Goal: Task Accomplishment & Management: Use online tool/utility

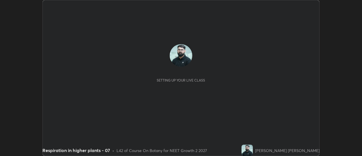
scroll to position [156, 362]
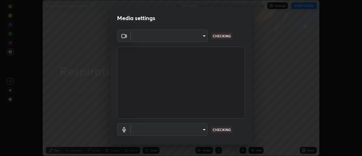
type input "985e4b1f72fc3b9494b48cef3b79fe3b682f9ae0bb15c20acfe574fe2aaad349"
type input "265cf534b138bf87f319f365071951407b00c29418ffc0cf12ee2ca8a10caa95"
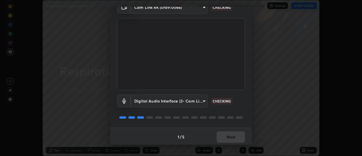
scroll to position [30, 0]
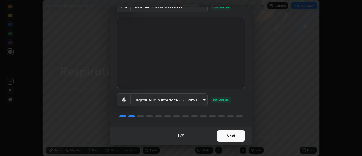
click at [229, 137] on button "Next" at bounding box center [231, 135] width 28 height 11
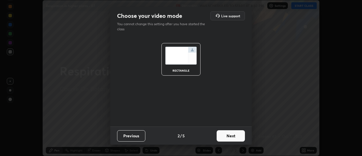
scroll to position [0, 0]
click at [230, 137] on button "Next" at bounding box center [231, 135] width 28 height 11
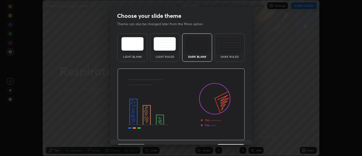
click at [230, 138] on img at bounding box center [181, 104] width 128 height 72
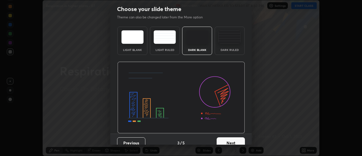
click at [230, 140] on button "Next" at bounding box center [231, 142] width 28 height 11
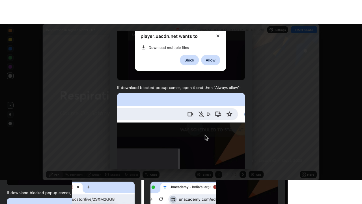
scroll to position [145, 0]
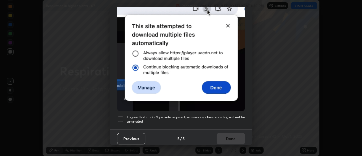
click at [224, 120] on h5 "I agree that if I don't provide required permissions, class recording will not …" at bounding box center [186, 119] width 118 height 9
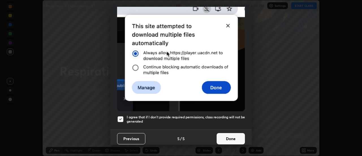
click at [229, 134] on button "Done" at bounding box center [231, 138] width 28 height 11
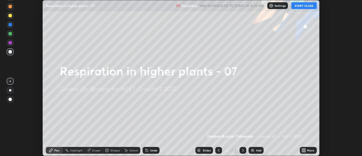
click at [304, 150] on icon at bounding box center [303, 150] width 5 height 5
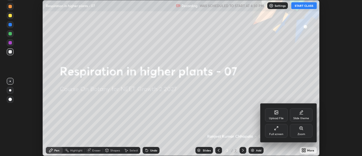
click at [281, 131] on div "Full screen" at bounding box center [276, 131] width 23 height 14
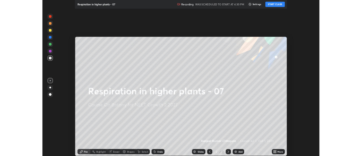
scroll to position [204, 362]
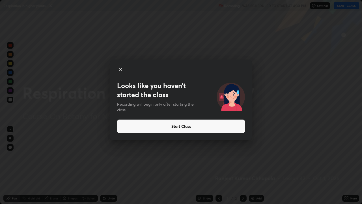
click at [217, 126] on button "Start Class" at bounding box center [181, 126] width 128 height 14
click at [208, 130] on button "Start Class" at bounding box center [181, 126] width 128 height 14
click at [199, 130] on button "Start Class" at bounding box center [181, 126] width 128 height 14
click at [189, 129] on button "Start Class" at bounding box center [181, 126] width 128 height 14
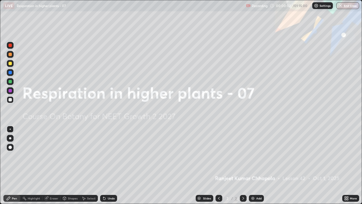
click at [347, 156] on icon at bounding box center [347, 198] width 1 height 1
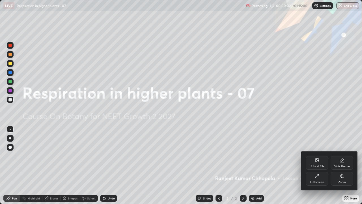
click at [320, 156] on div "Upload File" at bounding box center [317, 166] width 15 height 3
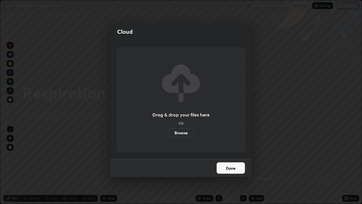
click at [182, 133] on label "Browse" at bounding box center [181, 132] width 25 height 9
click at [169, 133] on input "Browse" at bounding box center [169, 132] width 0 height 9
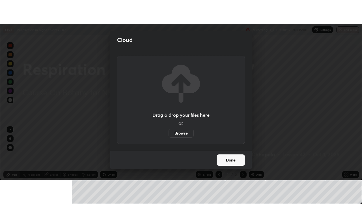
scroll to position [28125, 27919]
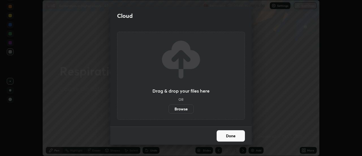
click at [100, 45] on div "Cloud Drag & drop your files here OR Browse Done" at bounding box center [181, 78] width 362 height 156
click at [100, 108] on div "Cloud Drag & drop your files here OR Browse Done" at bounding box center [181, 78] width 362 height 156
click at [187, 109] on label "Browse" at bounding box center [181, 108] width 25 height 9
click at [169, 109] on input "Browse" at bounding box center [169, 108] width 0 height 9
click at [267, 47] on div "Cloud Drag & drop your files here OR Browse Done" at bounding box center [181, 78] width 362 height 156
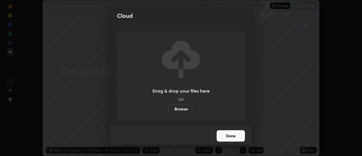
click at [229, 137] on button "Done" at bounding box center [231, 135] width 28 height 11
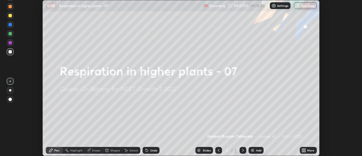
click at [332, 104] on div "Setting up your live class" at bounding box center [181, 78] width 362 height 156
click at [305, 151] on icon at bounding box center [304, 150] width 1 height 1
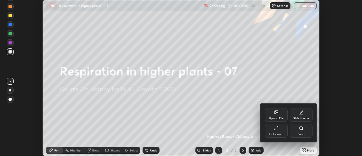
click at [281, 129] on div "Full screen" at bounding box center [276, 131] width 23 height 14
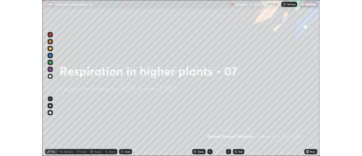
scroll to position [204, 362]
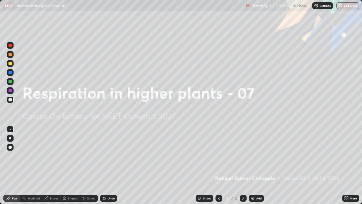
click at [11, 147] on div at bounding box center [9, 146] width 3 height 3
click at [9, 93] on div at bounding box center [10, 90] width 7 height 7
click at [242, 156] on icon at bounding box center [243, 198] width 5 height 5
click at [348, 156] on icon at bounding box center [347, 198] width 1 height 1
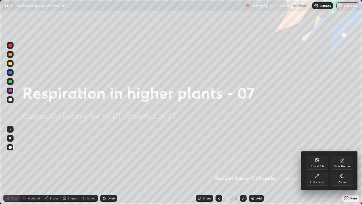
click at [314, 156] on div "Upload File" at bounding box center [317, 166] width 15 height 3
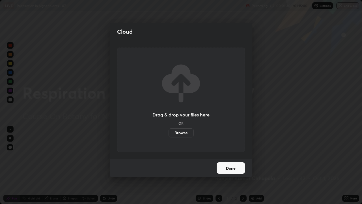
click at [183, 135] on label "Browse" at bounding box center [181, 132] width 25 height 9
click at [169, 135] on input "Browse" at bounding box center [169, 132] width 0 height 9
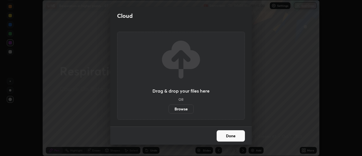
scroll to position [28125, 27919]
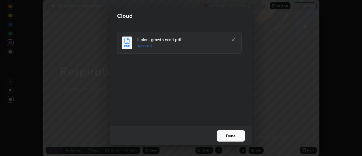
click at [232, 136] on button "Done" at bounding box center [231, 135] width 28 height 11
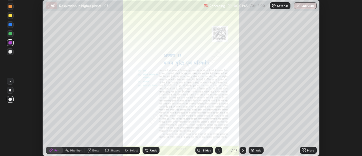
click at [206, 150] on div "Slides" at bounding box center [207, 150] width 8 height 3
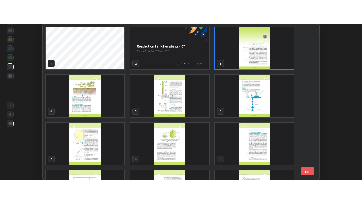
scroll to position [154, 273]
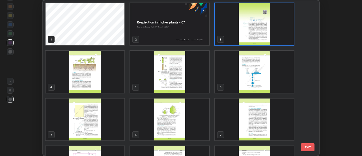
click at [249, 34] on img "grid" at bounding box center [254, 24] width 79 height 42
click at [249, 33] on img "grid" at bounding box center [254, 24] width 79 height 42
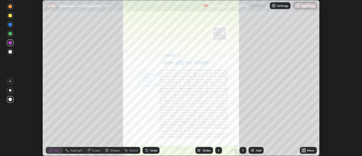
click at [305, 150] on icon at bounding box center [304, 150] width 1 height 1
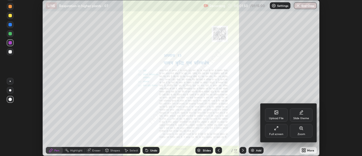
click at [278, 132] on div "Full screen" at bounding box center [276, 131] width 23 height 14
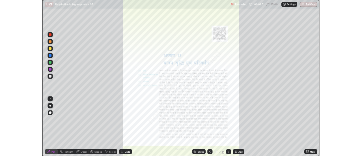
scroll to position [204, 362]
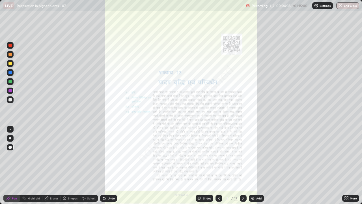
click at [347, 156] on icon at bounding box center [347, 198] width 1 height 1
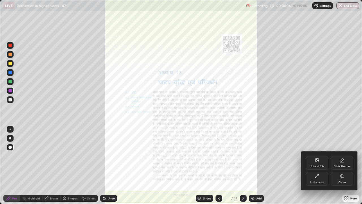
click at [342, 156] on div "Zoom" at bounding box center [342, 181] width 8 height 3
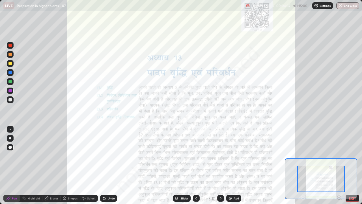
click at [339, 156] on icon at bounding box center [339, 197] width 1 height 0
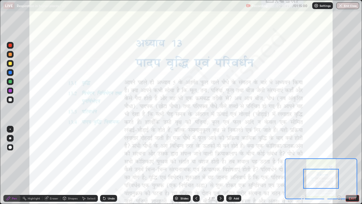
click at [339, 156] on icon at bounding box center [339, 197] width 1 height 0
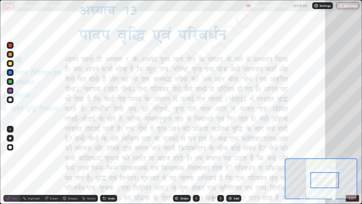
click at [30, 156] on div "Highlight" at bounding box center [34, 198] width 12 height 3
click at [14, 156] on div "Pen" at bounding box center [14, 198] width 5 height 3
click at [10, 129] on div at bounding box center [10, 128] width 1 height 1
click at [27, 156] on div "Highlight" at bounding box center [31, 198] width 22 height 7
click at [11, 156] on div "Pen" at bounding box center [11, 198] width 17 height 7
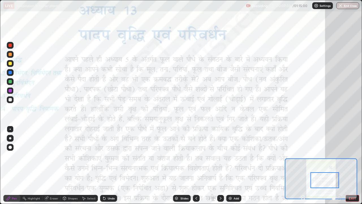
click at [105, 156] on icon at bounding box center [104, 198] width 5 height 5
click at [31, 156] on div "Highlight" at bounding box center [34, 198] width 12 height 3
click at [11, 156] on icon at bounding box center [10, 178] width 5 height 5
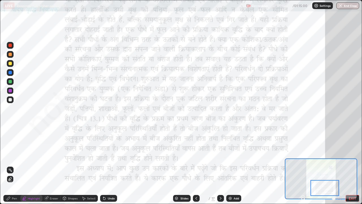
click at [53, 156] on div "Eraser" at bounding box center [54, 198] width 8 height 3
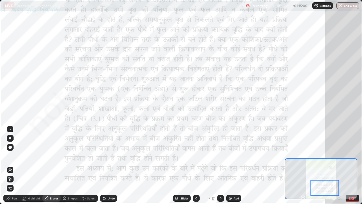
click at [10, 156] on icon at bounding box center [8, 198] width 5 height 5
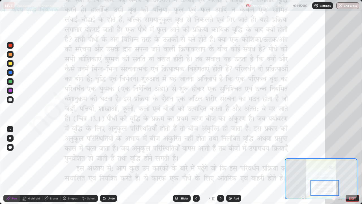
click at [31, 156] on div "Highlight" at bounding box center [34, 198] width 12 height 3
click at [9, 80] on div at bounding box center [9, 81] width 3 height 3
click at [12, 73] on div at bounding box center [10, 72] width 7 height 7
click at [10, 156] on icon at bounding box center [8, 198] width 5 height 5
click at [108, 156] on div "Undo" at bounding box center [111, 198] width 7 height 3
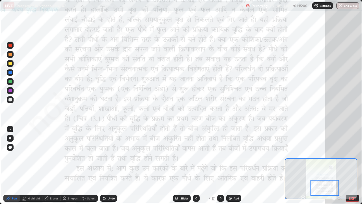
click at [10, 81] on div at bounding box center [9, 81] width 3 height 3
click at [34, 156] on div "Highlight" at bounding box center [34, 198] width 12 height 3
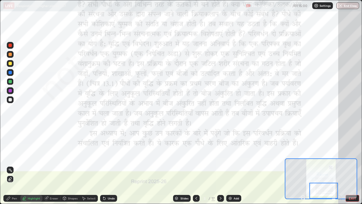
click at [54, 156] on div "Eraser" at bounding box center [54, 198] width 8 height 3
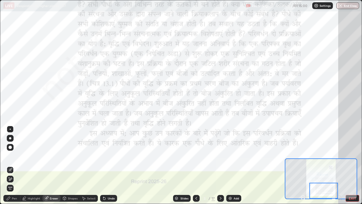
click at [13, 156] on div "Pen" at bounding box center [14, 198] width 5 height 3
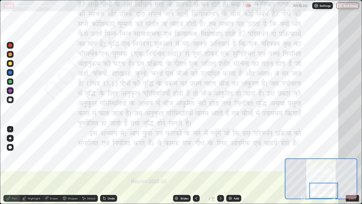
click at [33, 156] on div "Highlight" at bounding box center [34, 198] width 12 height 3
click at [9, 90] on div at bounding box center [9, 90] width 3 height 3
click at [220, 156] on icon at bounding box center [220, 198] width 5 height 5
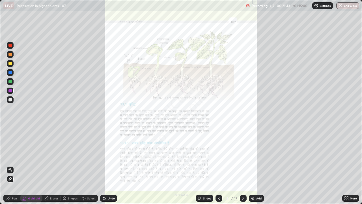
click at [347, 156] on icon at bounding box center [347, 198] width 1 height 1
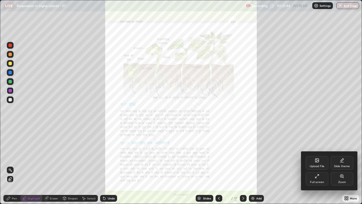
click at [339, 156] on div "Zoom" at bounding box center [342, 179] width 23 height 14
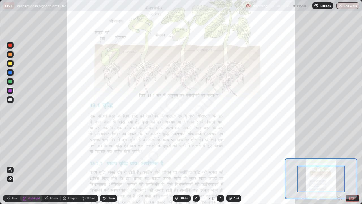
click at [339, 156] on icon at bounding box center [339, 197] width 1 height 0
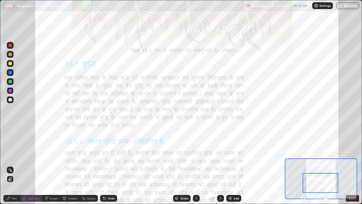
click at [339, 156] on icon at bounding box center [339, 197] width 1 height 0
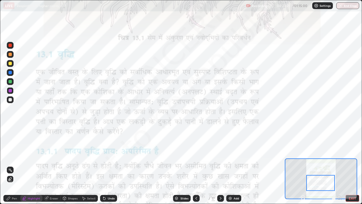
click at [107, 156] on div "Undo" at bounding box center [108, 198] width 17 height 7
click at [13, 156] on div "Pen" at bounding box center [11, 198] width 17 height 7
click at [9, 83] on div at bounding box center [9, 81] width 3 height 3
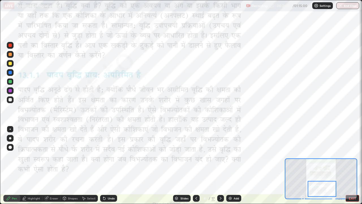
click at [34, 156] on div "Highlight" at bounding box center [34, 198] width 12 height 3
click at [220, 156] on icon at bounding box center [221, 198] width 2 height 3
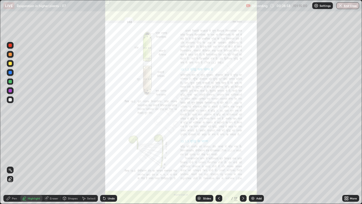
click at [350, 156] on div "More" at bounding box center [350, 198] width 17 height 7
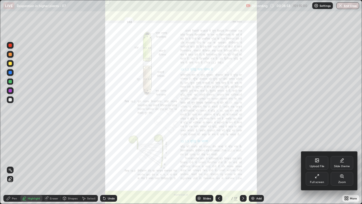
click at [339, 156] on div "Zoom" at bounding box center [342, 179] width 23 height 14
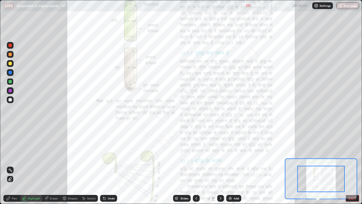
click at [339, 156] on icon at bounding box center [339, 197] width 0 height 1
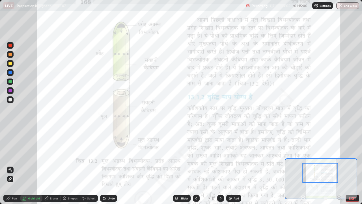
click at [14, 156] on div "Pen" at bounding box center [14, 198] width 5 height 3
click at [9, 90] on div at bounding box center [9, 90] width 3 height 3
click at [10, 81] on div at bounding box center [9, 81] width 3 height 3
click at [12, 71] on div at bounding box center [10, 72] width 7 height 7
click at [109, 156] on div "Undo" at bounding box center [108, 198] width 17 height 7
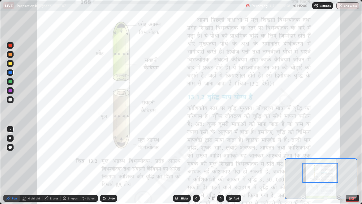
click at [33, 156] on div "Highlight" at bounding box center [31, 198] width 22 height 7
click at [10, 156] on icon at bounding box center [9, 178] width 1 height 1
click at [105, 156] on icon at bounding box center [104, 198] width 5 height 5
click at [103, 156] on icon at bounding box center [103, 197] width 1 height 1
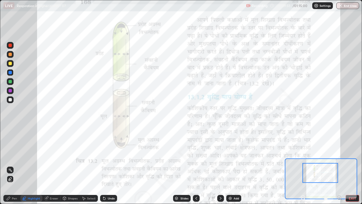
click at [110, 156] on div "Undo" at bounding box center [111, 198] width 7 height 3
click at [13, 156] on div "Pen" at bounding box center [14, 198] width 5 height 3
click at [86, 156] on div "Select" at bounding box center [89, 198] width 18 height 7
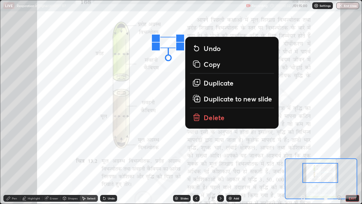
click at [11, 156] on div "Pen" at bounding box center [11, 198] width 17 height 7
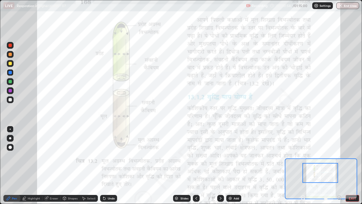
click at [31, 156] on div "Highlight" at bounding box center [31, 198] width 22 height 7
click at [16, 156] on div "Pen" at bounding box center [14, 198] width 5 height 3
click at [36, 156] on div "Highlight" at bounding box center [34, 198] width 12 height 3
click at [339, 156] on icon at bounding box center [339, 197] width 1 height 0
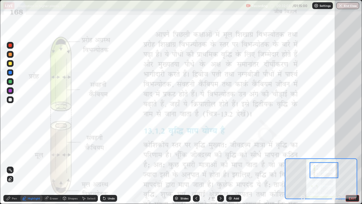
click at [14, 156] on div "Pen" at bounding box center [14, 198] width 5 height 3
click at [108, 156] on div "Undo" at bounding box center [111, 198] width 7 height 3
click at [108, 156] on div "Undo" at bounding box center [108, 198] width 17 height 7
click at [112, 156] on div "Undo" at bounding box center [111, 198] width 7 height 3
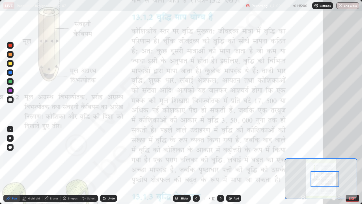
click at [33, 156] on div "Highlight" at bounding box center [34, 198] width 12 height 3
click at [16, 156] on div "Pen" at bounding box center [14, 198] width 5 height 3
click at [10, 91] on div at bounding box center [9, 90] width 3 height 3
click at [108, 156] on div "Undo" at bounding box center [111, 198] width 7 height 3
click at [35, 156] on div "Highlight" at bounding box center [31, 198] width 22 height 7
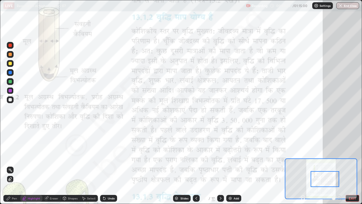
click at [104, 156] on icon at bounding box center [104, 198] width 2 height 2
click at [11, 64] on div at bounding box center [9, 63] width 3 height 3
click at [111, 156] on div "Undo" at bounding box center [111, 198] width 7 height 3
click at [9, 82] on div at bounding box center [9, 81] width 3 height 3
click at [10, 89] on div at bounding box center [9, 90] width 3 height 3
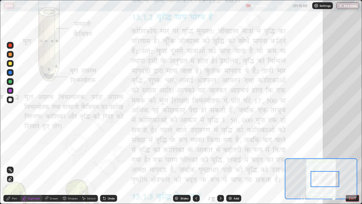
click at [10, 72] on div at bounding box center [9, 72] width 3 height 3
click at [9, 55] on div at bounding box center [9, 54] width 3 height 3
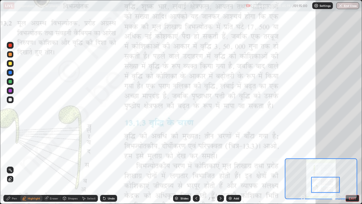
click at [108, 156] on div "Undo" at bounding box center [111, 198] width 7 height 3
click at [11, 156] on icon at bounding box center [8, 198] width 5 height 5
click at [10, 81] on div at bounding box center [9, 81] width 3 height 3
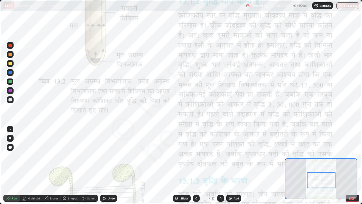
click at [230, 156] on img at bounding box center [230, 198] width 5 height 5
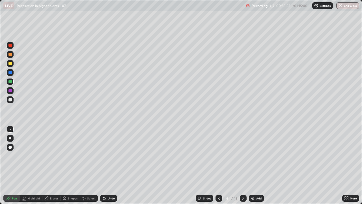
click at [108, 156] on div "Undo" at bounding box center [111, 198] width 7 height 3
click at [107, 156] on div "Undo" at bounding box center [108, 198] width 17 height 7
click at [111, 156] on div "Undo" at bounding box center [111, 198] width 7 height 3
click at [92, 156] on div "Select" at bounding box center [91, 198] width 8 height 3
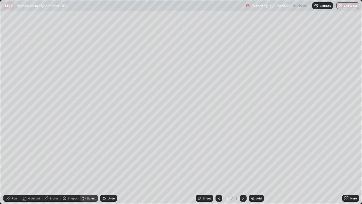
click at [51, 156] on div "Eraser" at bounding box center [54, 198] width 8 height 3
click at [13, 156] on div "Pen" at bounding box center [14, 198] width 5 height 3
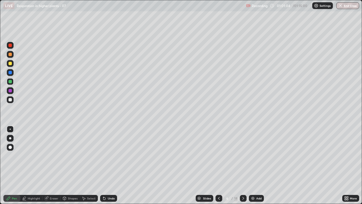
click at [218, 156] on icon at bounding box center [219, 198] width 5 height 5
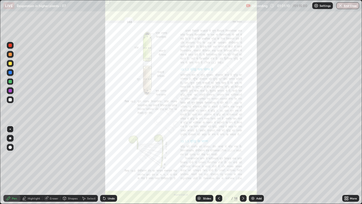
click at [347, 156] on icon at bounding box center [347, 196] width 1 height 1
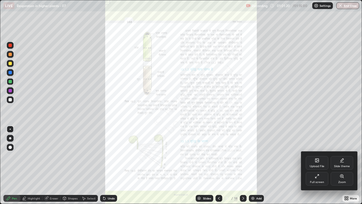
click at [346, 156] on div "Zoom" at bounding box center [342, 179] width 23 height 14
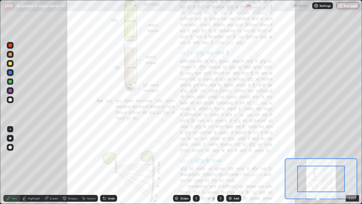
click at [339, 156] on icon at bounding box center [339, 197] width 1 height 0
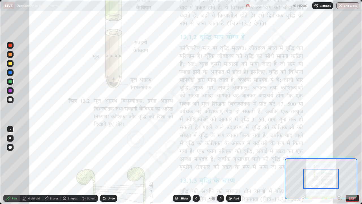
click at [339, 156] on icon at bounding box center [339, 197] width 1 height 0
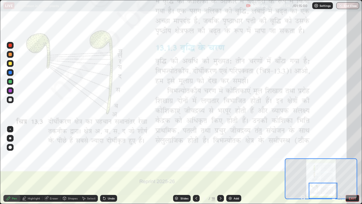
click at [31, 156] on div "Highlight" at bounding box center [34, 198] width 12 height 3
click at [104, 156] on icon at bounding box center [104, 198] width 2 height 2
click at [10, 90] on div at bounding box center [9, 90] width 3 height 3
click at [14, 156] on div "Pen" at bounding box center [14, 198] width 5 height 3
click at [103, 156] on icon at bounding box center [103, 197] width 1 height 1
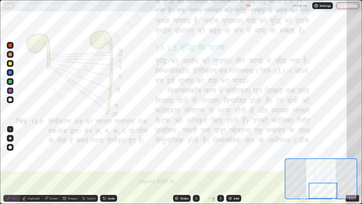
click at [104, 156] on icon at bounding box center [104, 198] width 2 height 2
click at [33, 156] on div "Highlight" at bounding box center [34, 198] width 12 height 3
click at [14, 156] on div "Pen" at bounding box center [11, 198] width 17 height 7
click at [10, 63] on div at bounding box center [9, 63] width 3 height 3
click at [10, 51] on div at bounding box center [10, 54] width 7 height 7
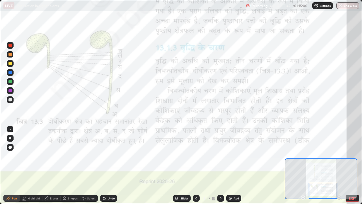
click at [9, 46] on div at bounding box center [9, 45] width 3 height 3
click at [30, 156] on div "Highlight" at bounding box center [34, 198] width 12 height 3
click at [220, 156] on icon at bounding box center [220, 198] width 5 height 5
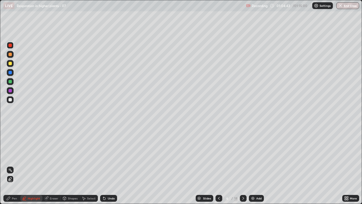
click at [243, 156] on icon at bounding box center [243, 198] width 5 height 5
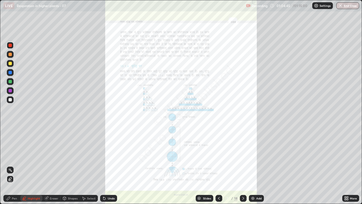
click at [348, 156] on icon at bounding box center [346, 198] width 5 height 5
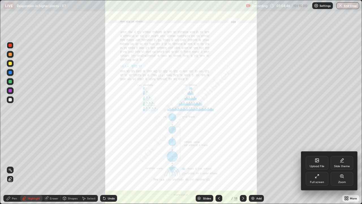
click at [344, 156] on div "Zoom" at bounding box center [342, 179] width 23 height 14
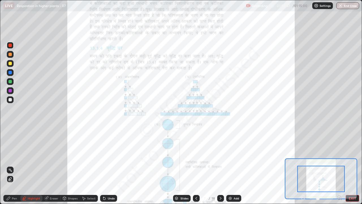
click at [341, 156] on icon at bounding box center [340, 199] width 1 height 1
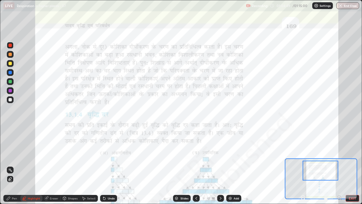
click at [340, 156] on icon at bounding box center [340, 198] width 6 height 6
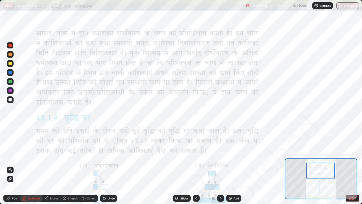
click at [104, 156] on icon at bounding box center [104, 198] width 2 height 2
click at [9, 81] on div at bounding box center [9, 81] width 3 height 3
click at [13, 156] on div "Pen" at bounding box center [14, 198] width 5 height 3
click at [196, 156] on icon at bounding box center [196, 198] width 5 height 5
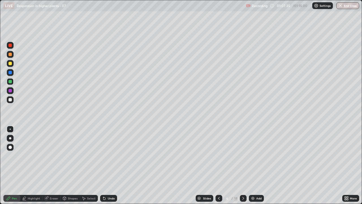
click at [218, 156] on icon at bounding box center [219, 198] width 2 height 3
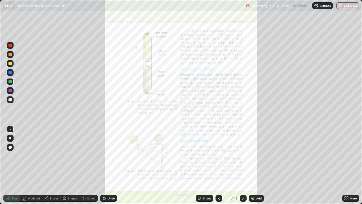
click at [350, 156] on div "More" at bounding box center [350, 198] width 17 height 7
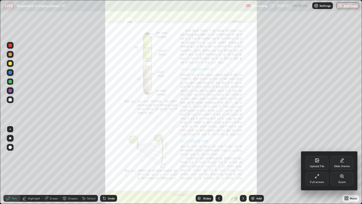
click at [342, 156] on div "Zoom" at bounding box center [342, 181] width 8 height 3
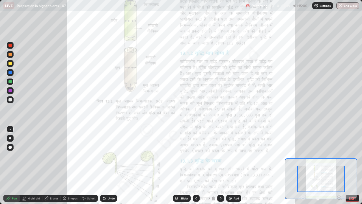
click at [339, 156] on icon at bounding box center [339, 197] width 1 height 0
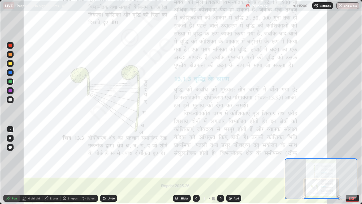
click at [49, 156] on div "Eraser" at bounding box center [51, 198] width 18 height 7
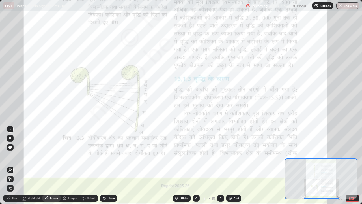
click at [16, 156] on div "Pen" at bounding box center [14, 198] width 5 height 3
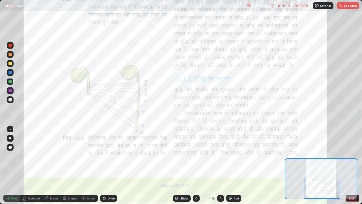
click at [339, 7] on img "button" at bounding box center [341, 5] width 5 height 5
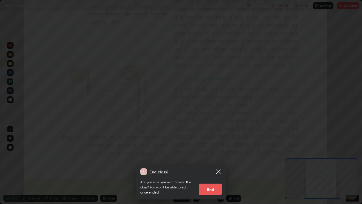
click at [212, 156] on button "End" at bounding box center [210, 188] width 23 height 11
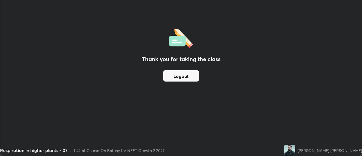
scroll to position [28125, 27919]
